Goal: Task Accomplishment & Management: Manage account settings

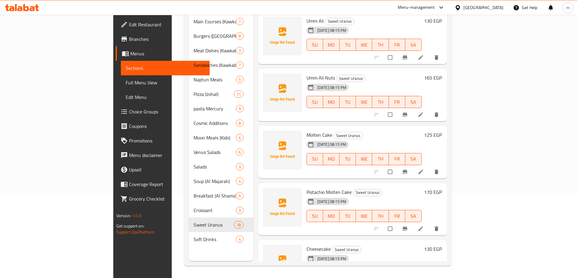
scroll to position [54, 0]
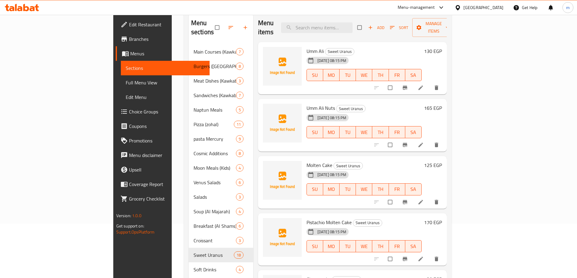
click at [31, 6] on icon at bounding box center [32, 8] width 5 height 5
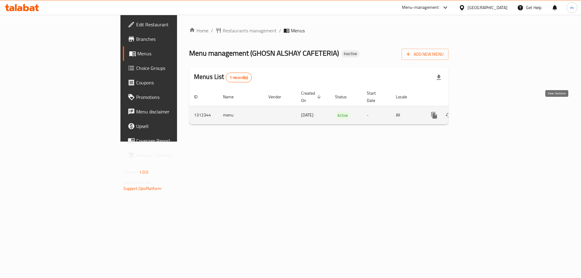
click at [485, 111] on link "enhanced table" at bounding box center [478, 115] width 15 height 15
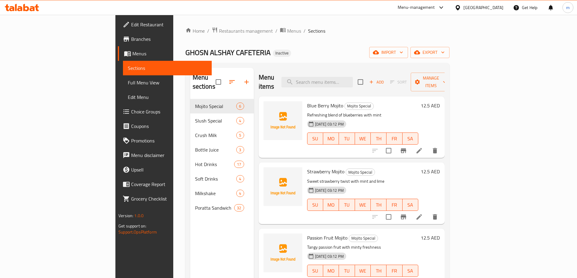
click at [27, 10] on icon at bounding box center [26, 7] width 6 height 7
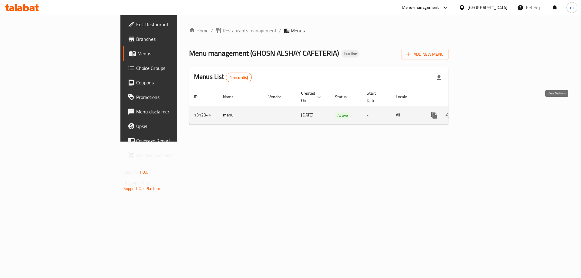
click at [482, 112] on icon "enhanced table" at bounding box center [477, 115] width 7 height 7
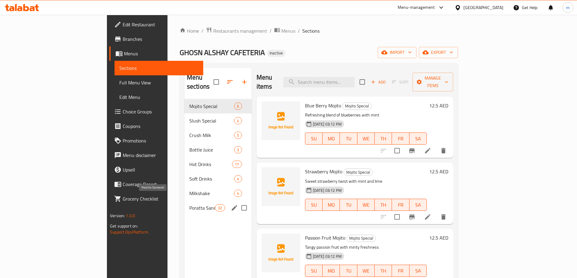
click at [189, 204] on span "Poratta Sandwich" at bounding box center [202, 207] width 26 height 7
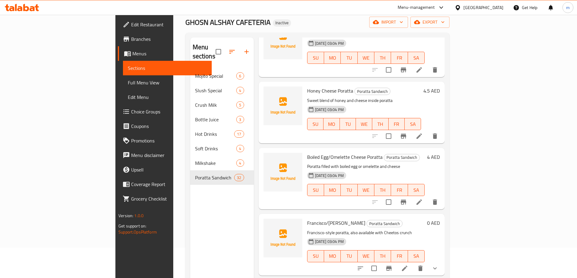
scroll to position [1180, 0]
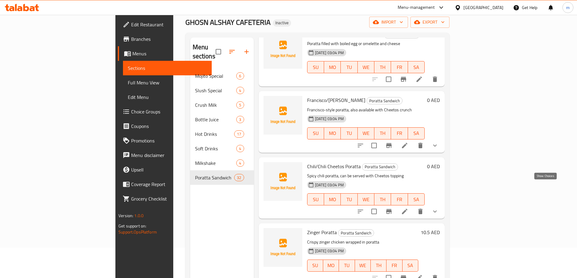
click at [438, 208] on icon "show more" at bounding box center [434, 211] width 7 height 7
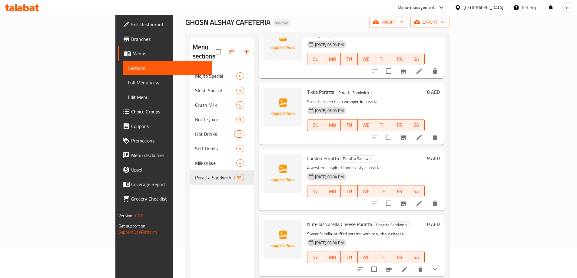
scroll to position [1665, 0]
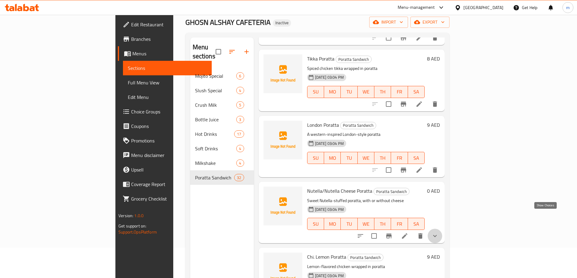
click at [438, 232] on icon "show more" at bounding box center [434, 235] width 7 height 7
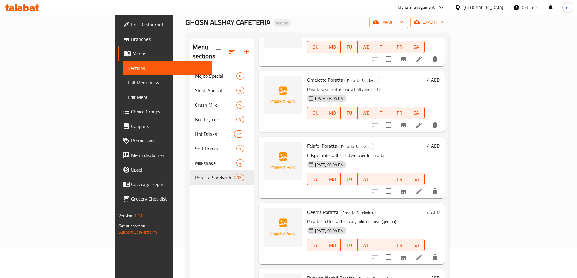
scroll to position [85, 0]
